Goal: Use online tool/utility: Utilize a website feature to perform a specific function

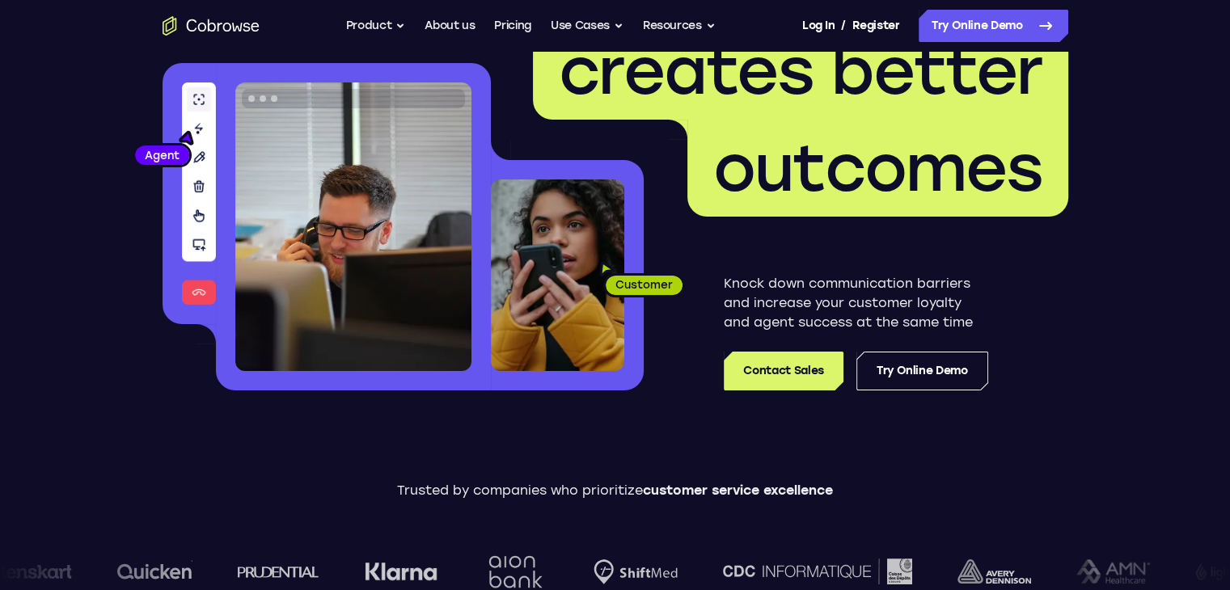
scroll to position [151, 0]
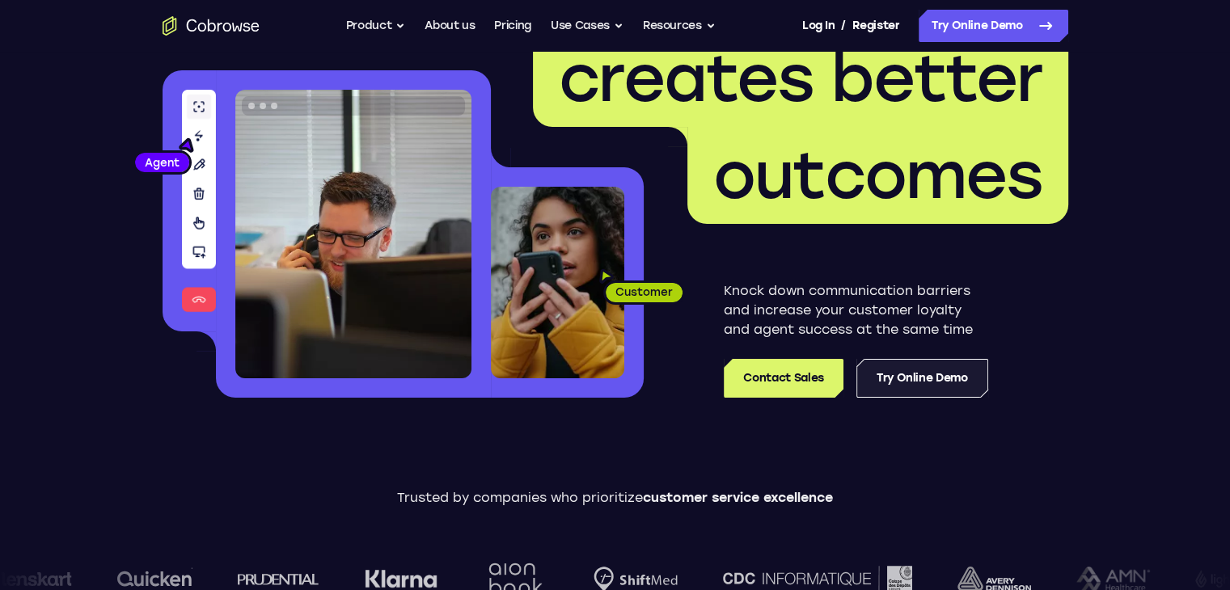
click at [942, 386] on link "Try Online Demo" at bounding box center [922, 378] width 132 height 39
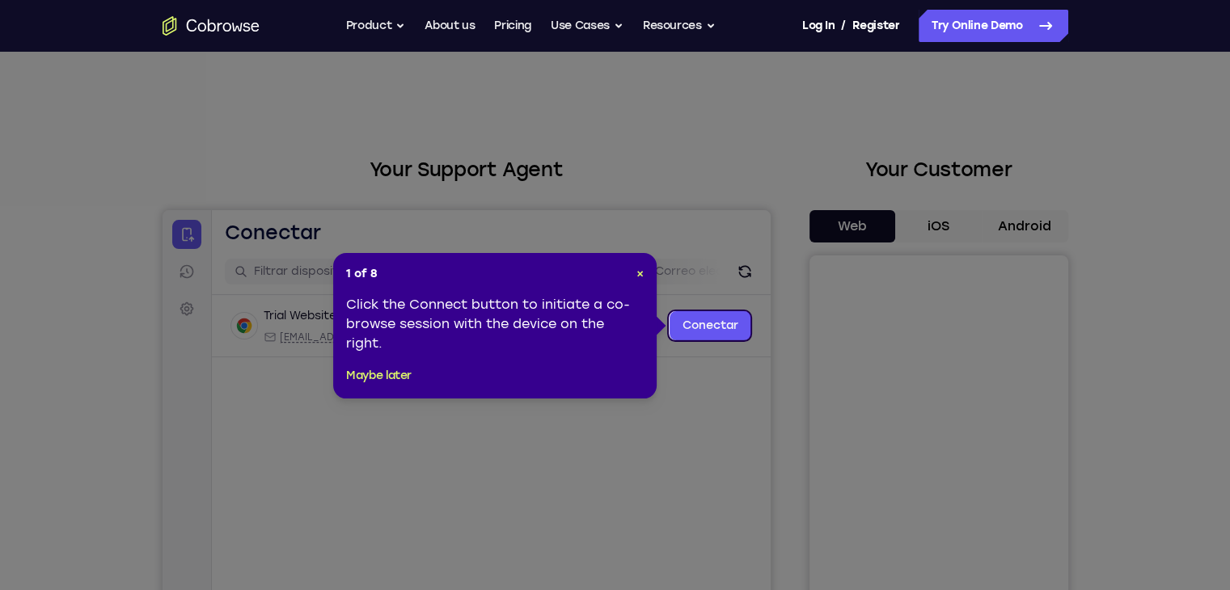
click at [633, 256] on div "1 of 8 × Click the Connect button to initiate a co-browse session with the devi…" at bounding box center [495, 326] width 324 height 146
click at [647, 276] on div "1 of 8 × Click the Connect button to initiate a co-browse session with the devi…" at bounding box center [495, 326] width 324 height 146
click at [634, 269] on header "1 of 8 ×" at bounding box center [495, 274] width 298 height 16
click at [632, 272] on header "1 of 8 ×" at bounding box center [495, 274] width 298 height 16
click at [644, 277] on div "1 of 8 × Click the Connect button to initiate a co-browse session with the devi…" at bounding box center [495, 326] width 324 height 146
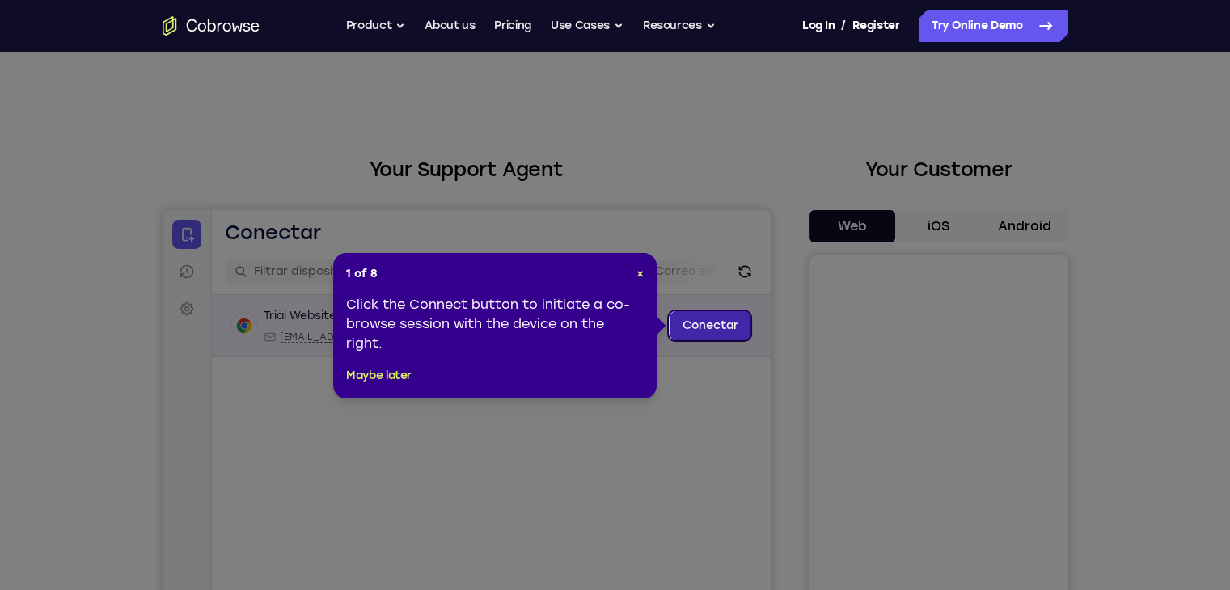
click at [734, 325] on link "Conectar" at bounding box center [710, 325] width 82 height 29
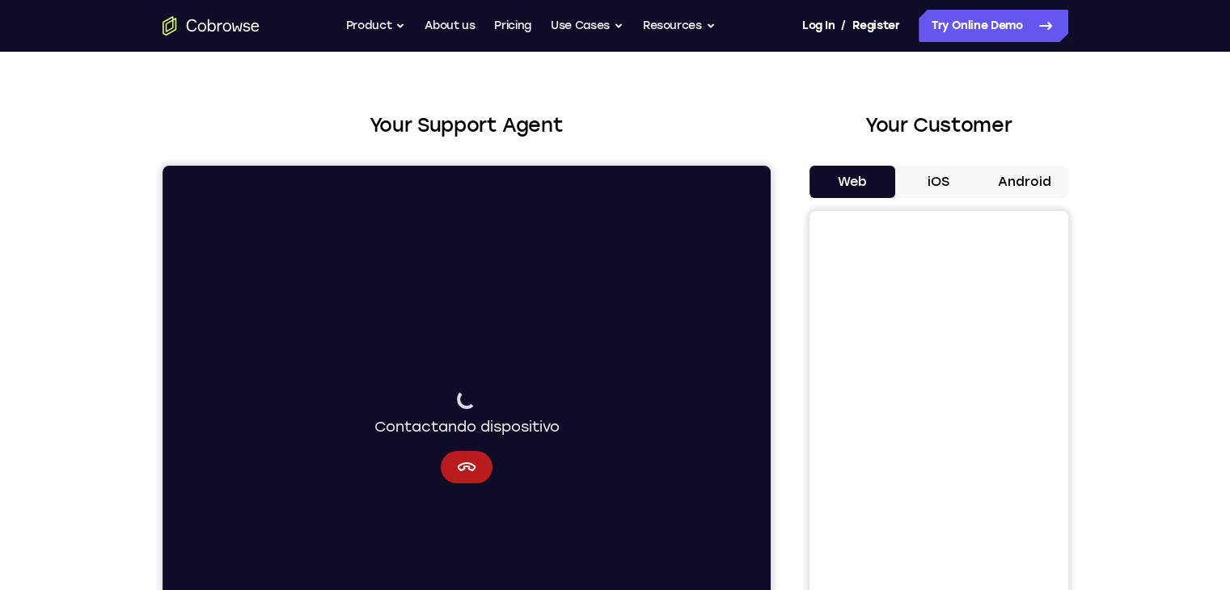
scroll to position [55, 0]
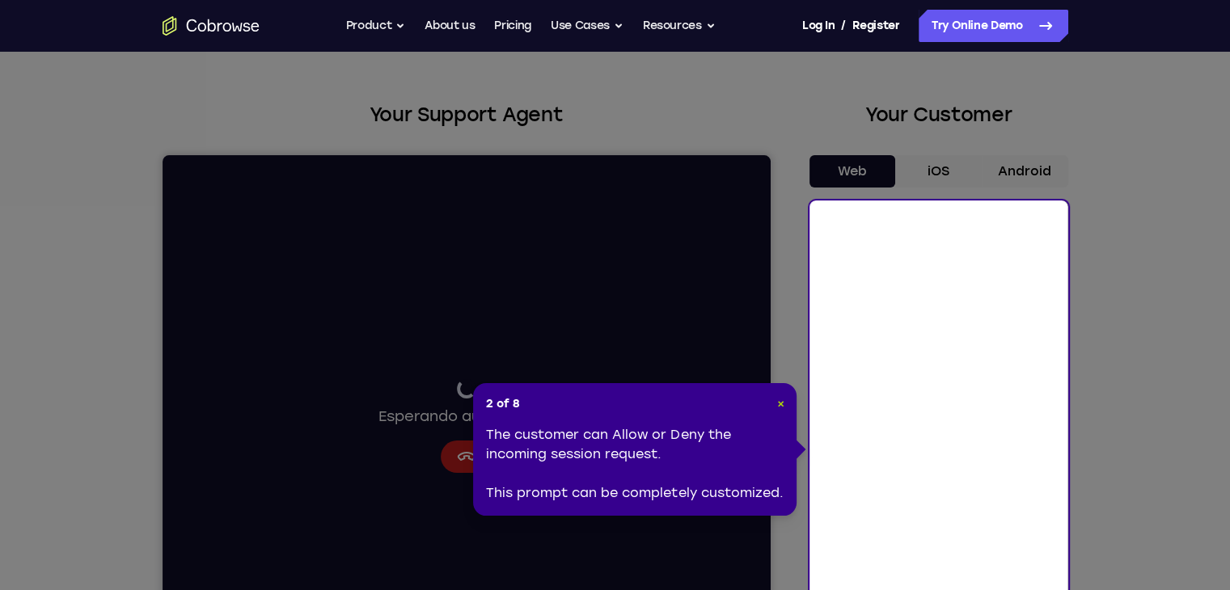
click at [782, 404] on span "×" at bounding box center [779, 404] width 7 height 14
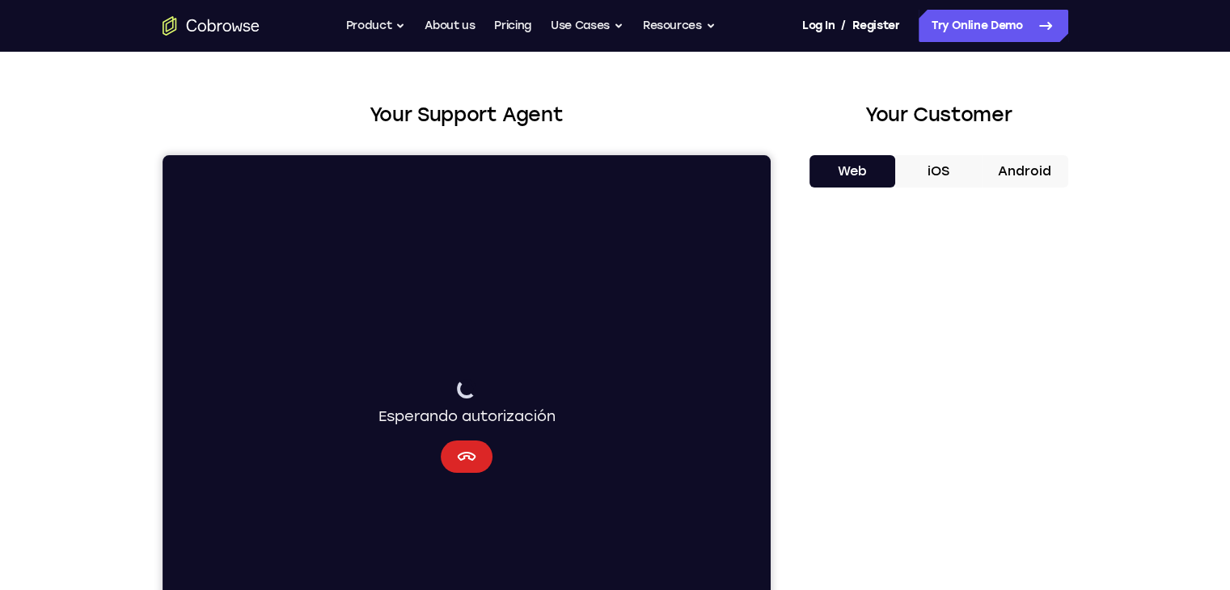
click at [440, 457] on button "Cancelar" at bounding box center [466, 457] width 52 height 32
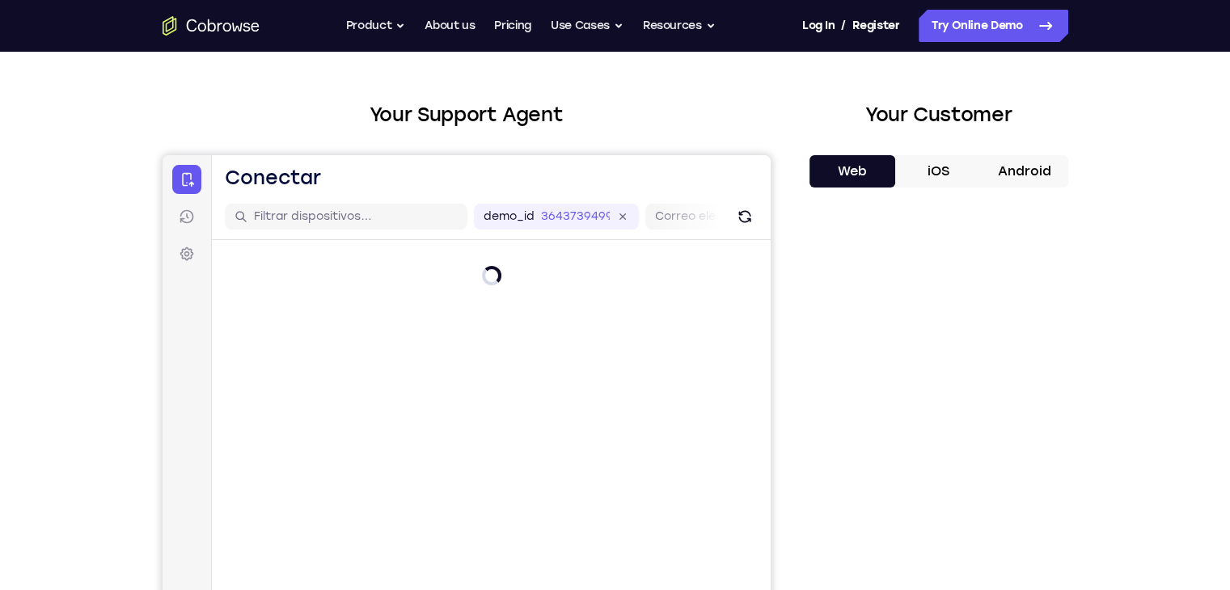
click at [470, 459] on main "demo_id 3643739499 3643739499 Correo electrónico ID de usuario ID del dispositi…" at bounding box center [490, 465] width 559 height 542
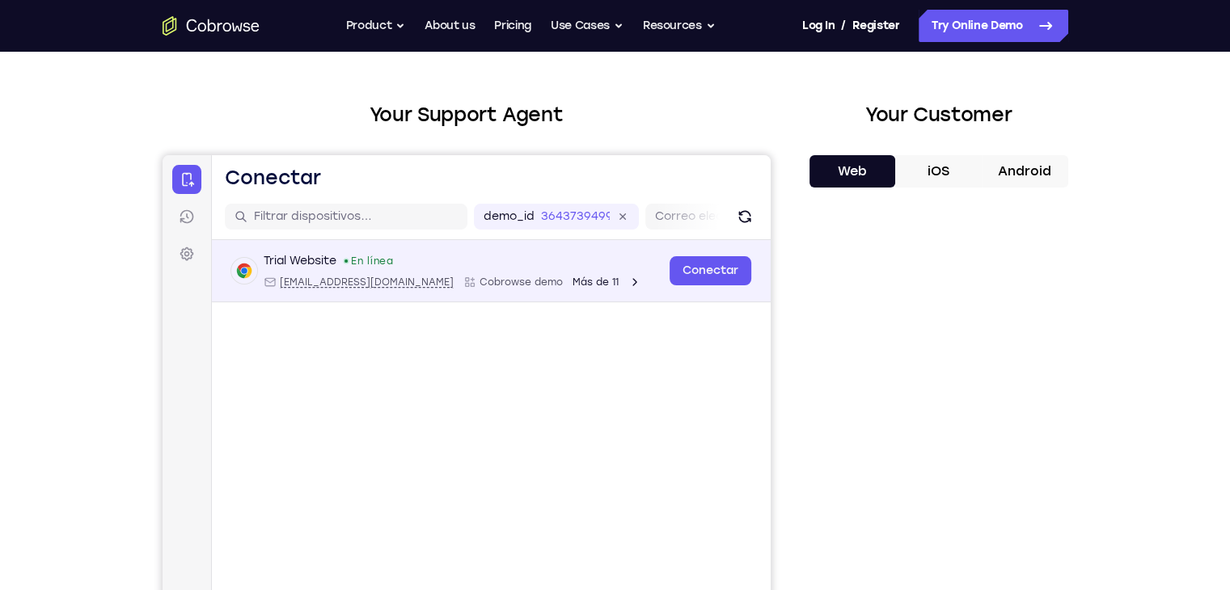
click at [628, 282] on icon "Abrir detalles del dispositivo" at bounding box center [634, 282] width 13 height 13
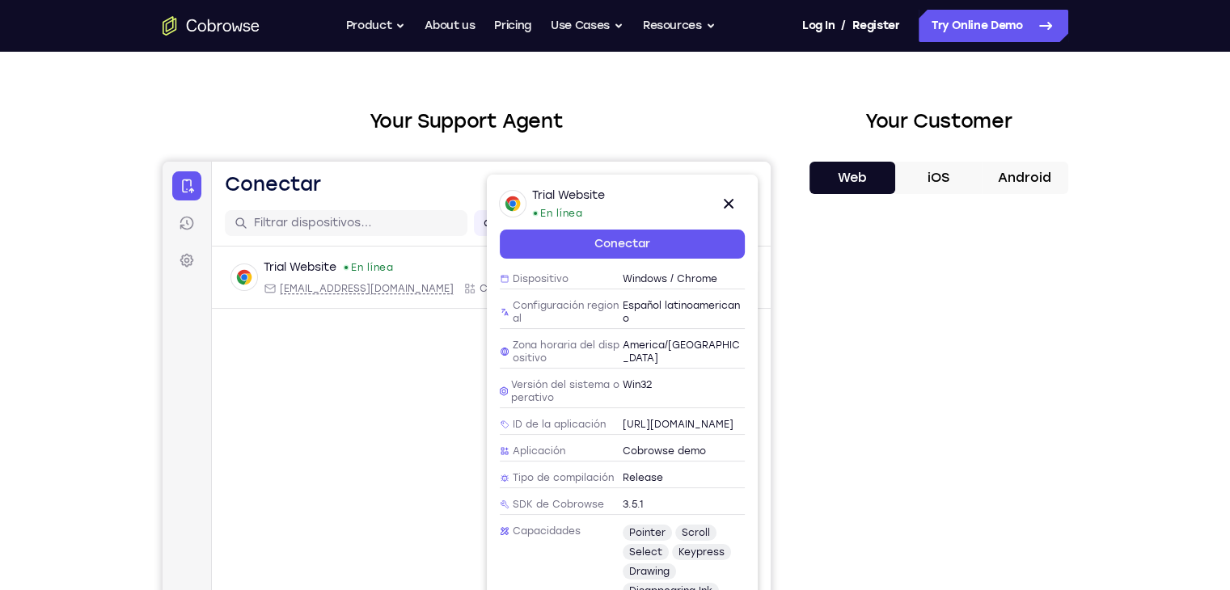
scroll to position [48, 0]
click at [1009, 179] on button "Android" at bounding box center [1025, 179] width 87 height 32
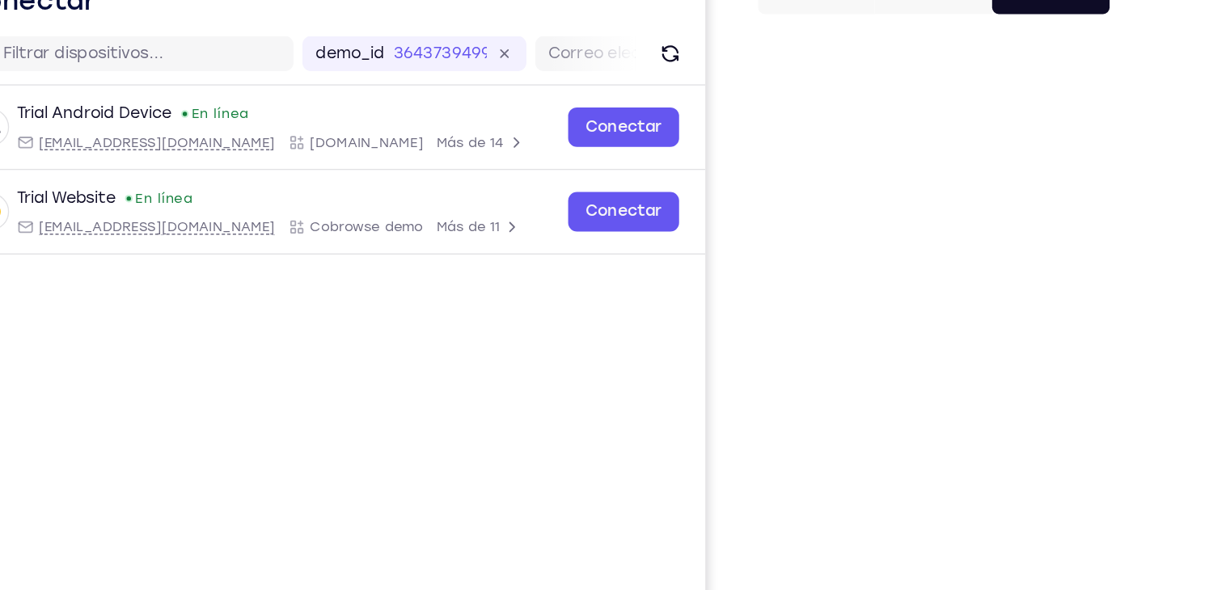
scroll to position [101, 0]
